Goal: Transaction & Acquisition: Purchase product/service

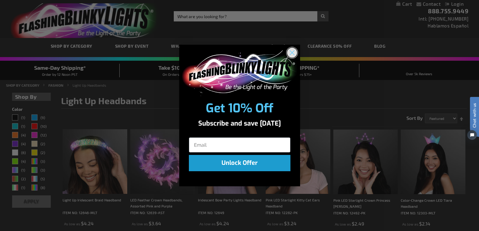
click at [292, 51] on circle "Close dialog" at bounding box center [292, 53] width 10 height 10
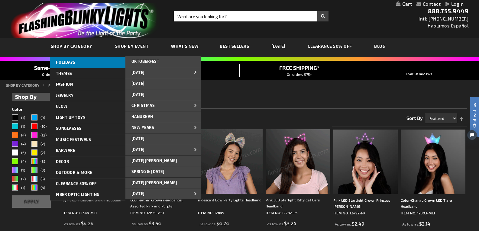
click at [72, 61] on span "HOLIDAYS" at bounding box center [66, 62] width 20 height 5
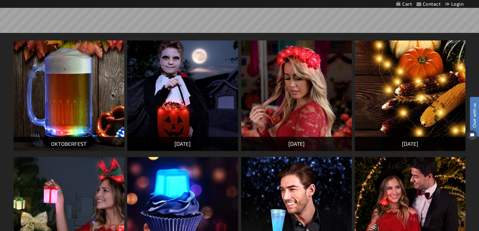
scroll to position [151, 0]
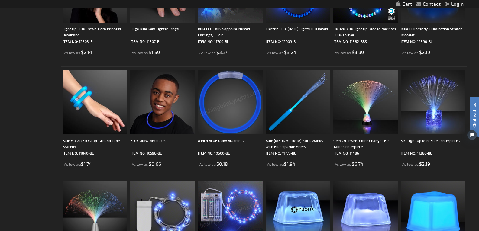
scroll to position [362, 0]
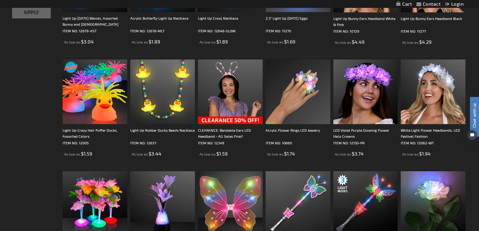
scroll to position [332, 0]
